Goal: Find specific page/section: Find specific page/section

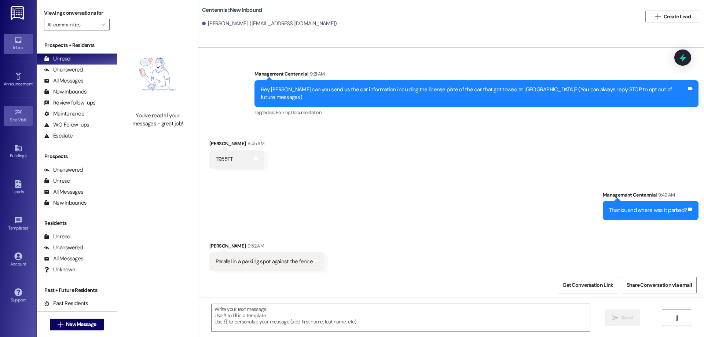
scroll to position [1491, 0]
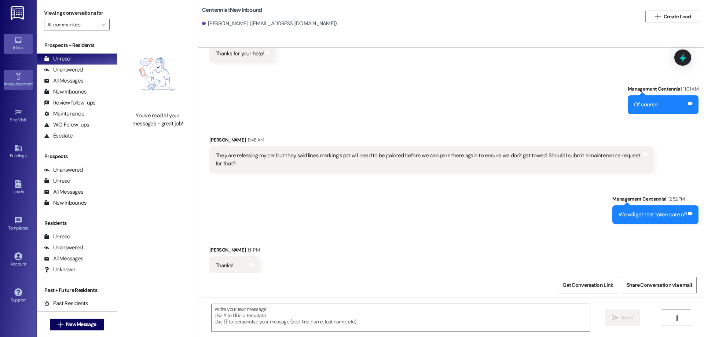
click at [15, 72] on icon at bounding box center [18, 76] width 8 height 8
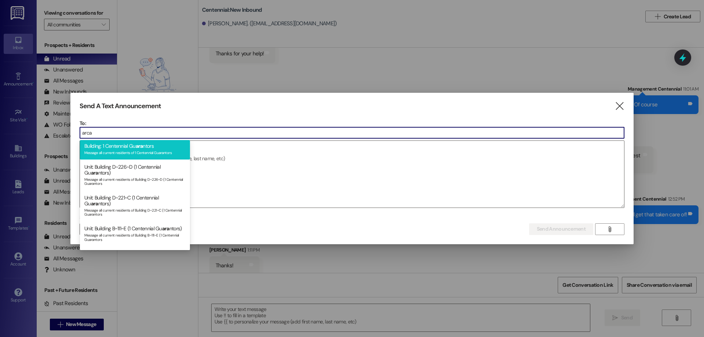
scroll to position [0, 0]
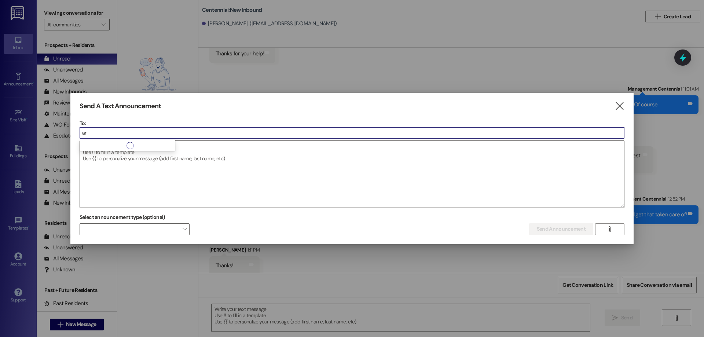
type input "a"
type input "arc"
click at [616, 109] on icon "" at bounding box center [619, 106] width 10 height 8
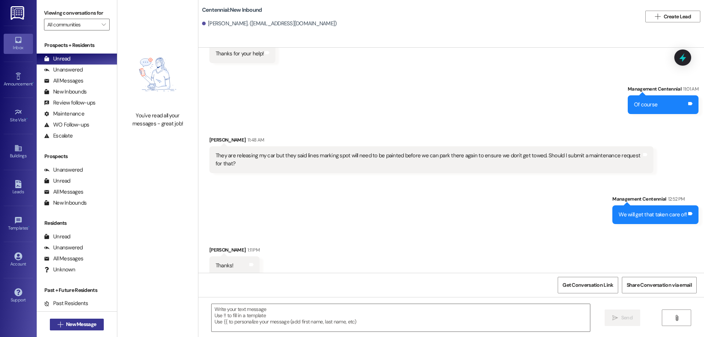
click at [88, 325] on span "New Message" at bounding box center [81, 324] width 30 height 8
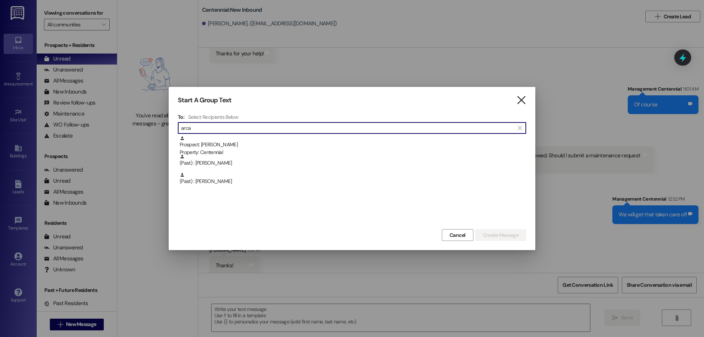
type input "arca"
click at [519, 102] on icon "" at bounding box center [521, 100] width 10 height 8
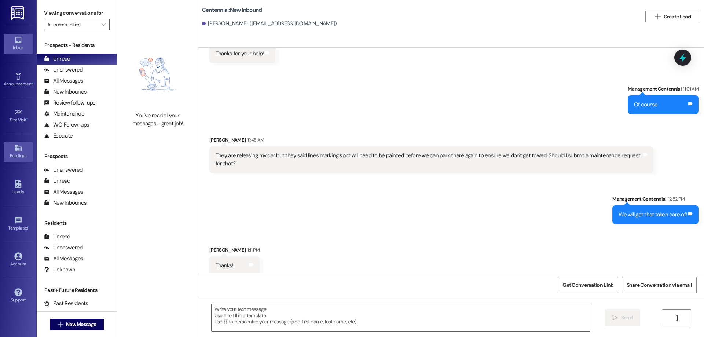
click at [18, 152] on div "Buildings" at bounding box center [18, 155] width 37 height 7
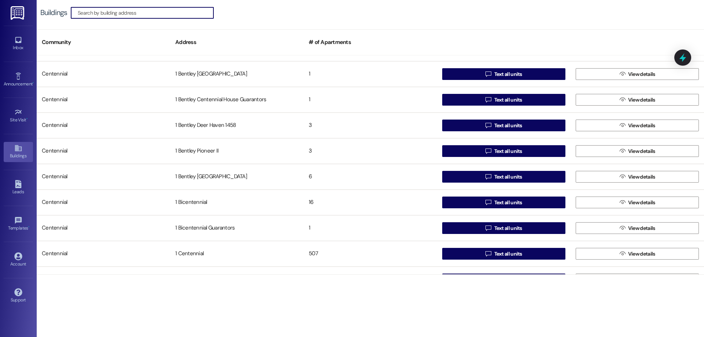
scroll to position [38, 0]
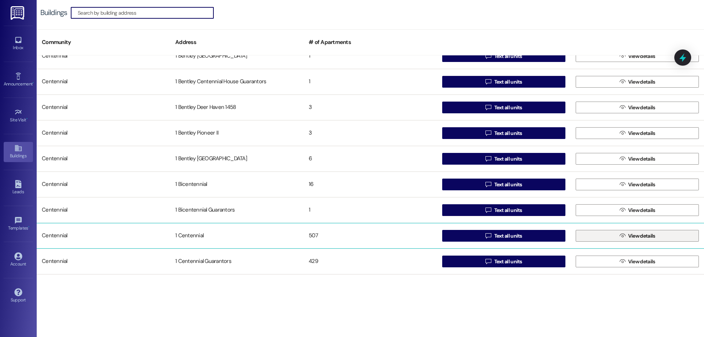
click at [614, 234] on button " View details" at bounding box center [637, 236] width 123 height 12
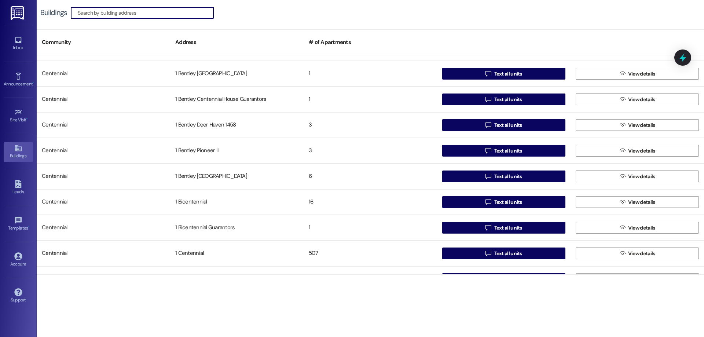
scroll to position [38, 0]
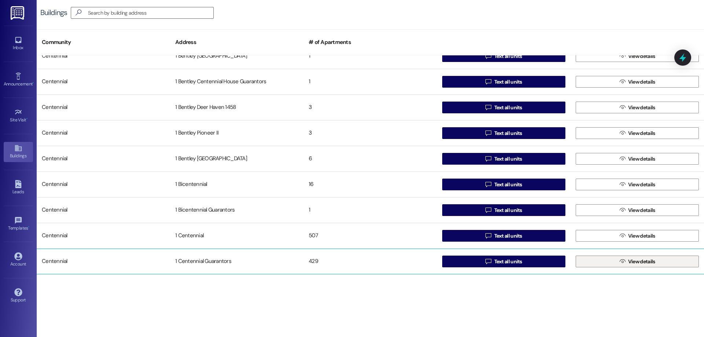
click at [628, 263] on span "View details" at bounding box center [641, 262] width 27 height 8
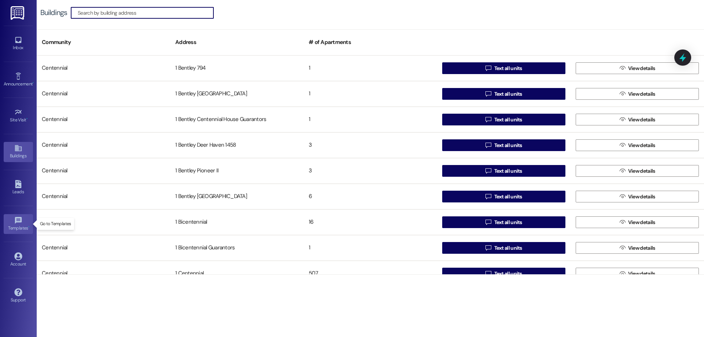
click at [12, 223] on link "Templates •" at bounding box center [18, 224] width 29 height 20
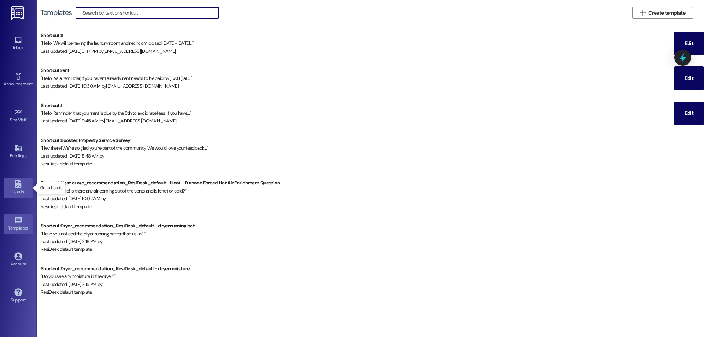
click at [20, 183] on icon at bounding box center [18, 184] width 6 height 8
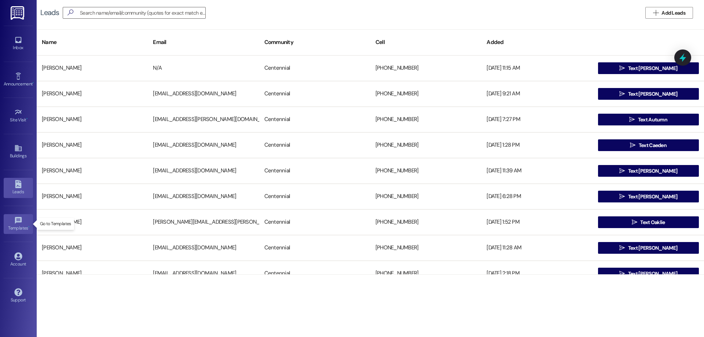
click at [20, 216] on icon at bounding box center [18, 220] width 8 height 8
